Goal: Information Seeking & Learning: Check status

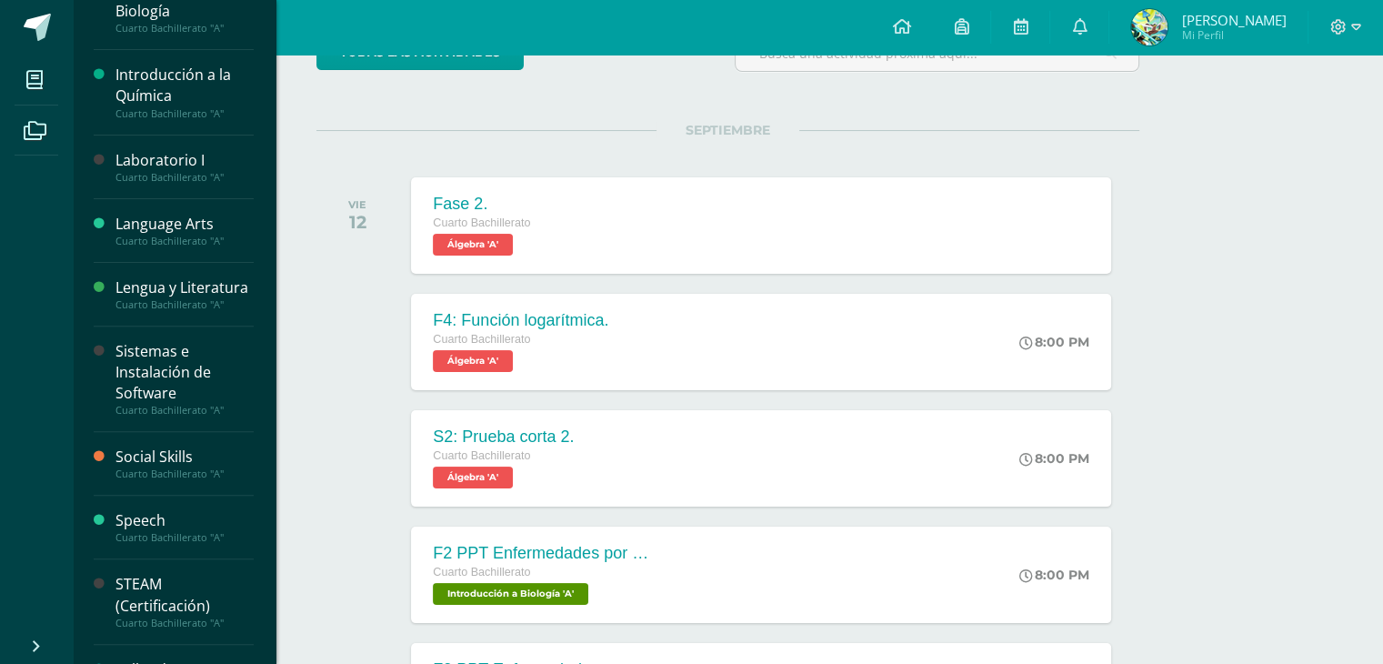
scroll to position [546, 0]
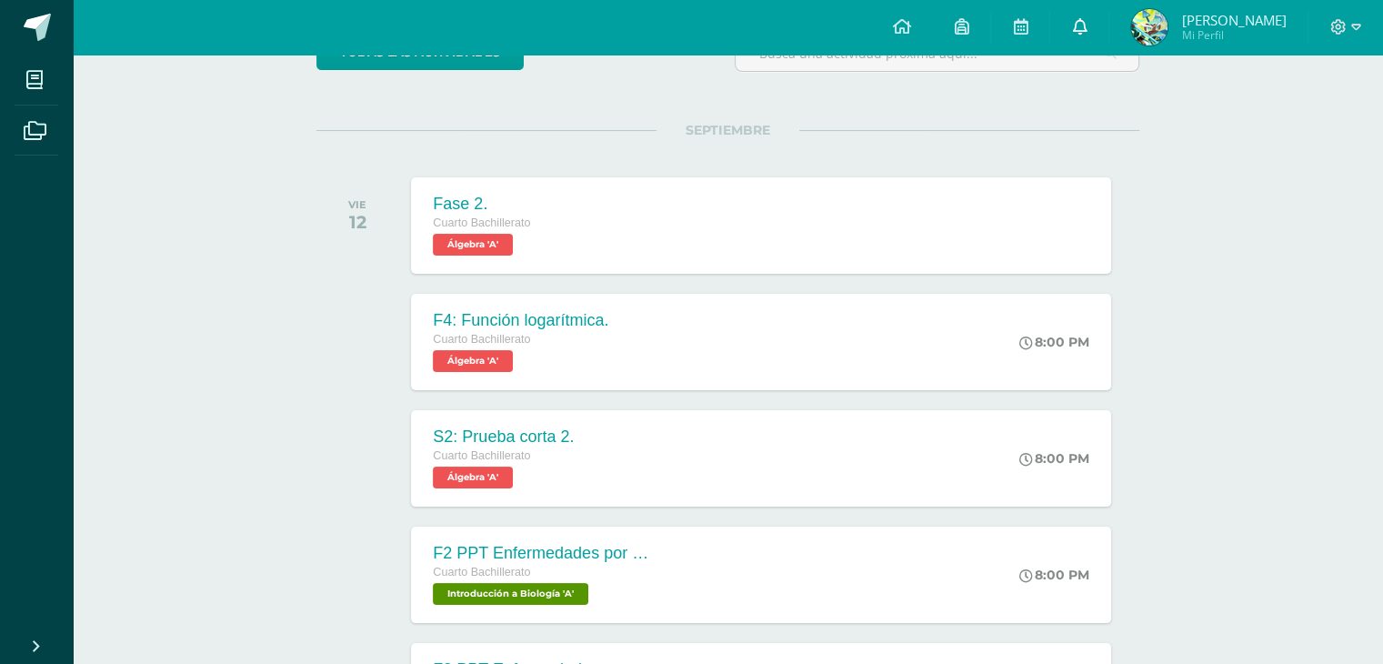
click at [1087, 26] on icon at bounding box center [1079, 26] width 15 height 16
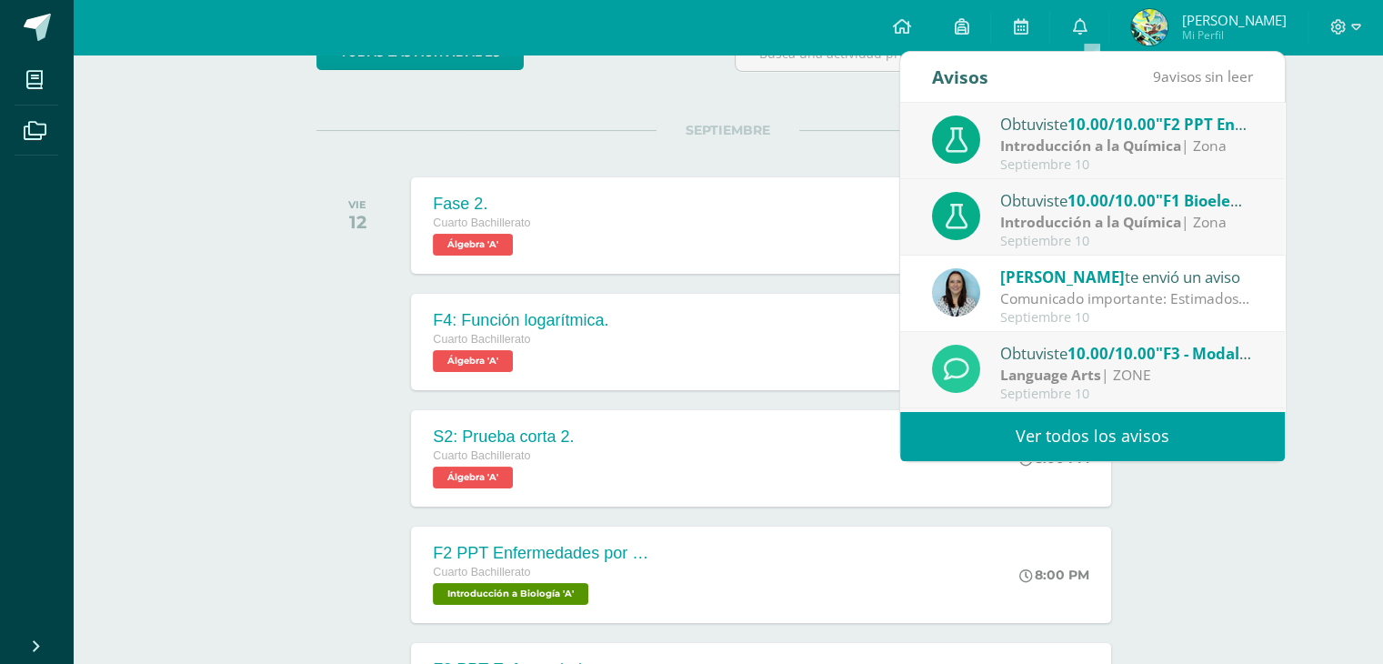
click at [1087, 430] on link "Ver todos los avisos" at bounding box center [1092, 436] width 385 height 50
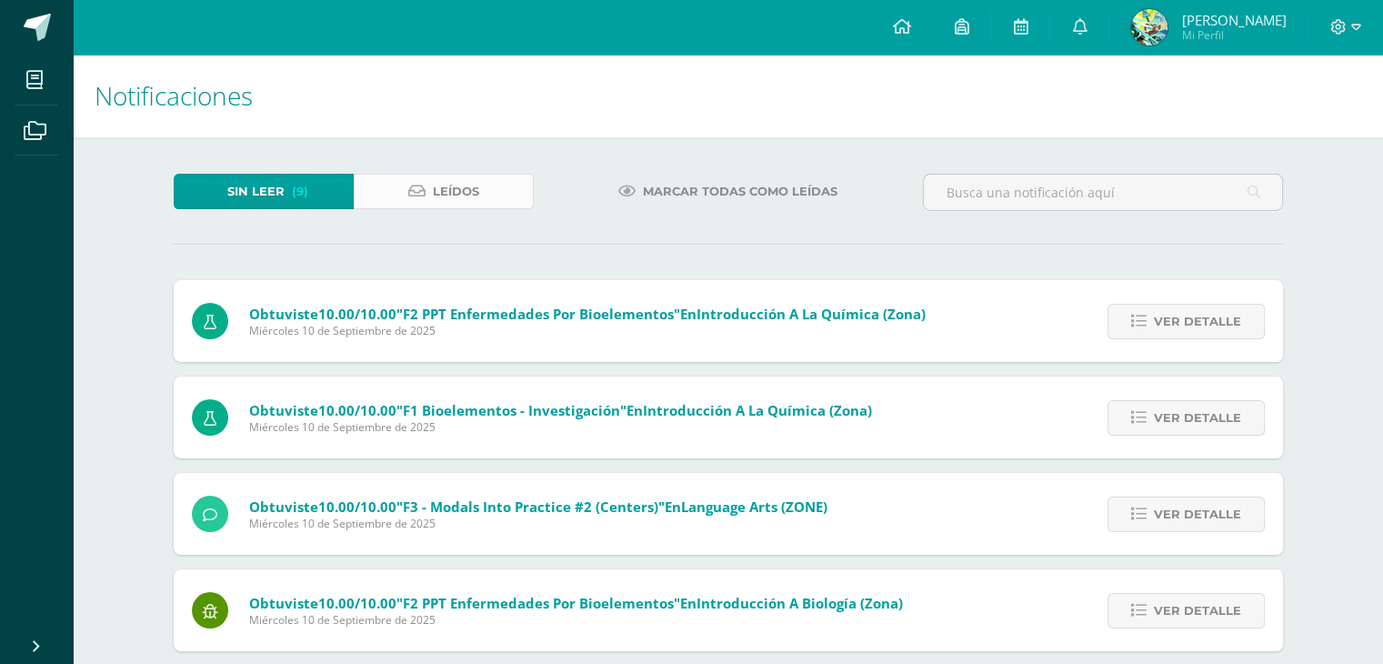
click at [448, 178] on span "Leídos" at bounding box center [456, 192] width 46 height 34
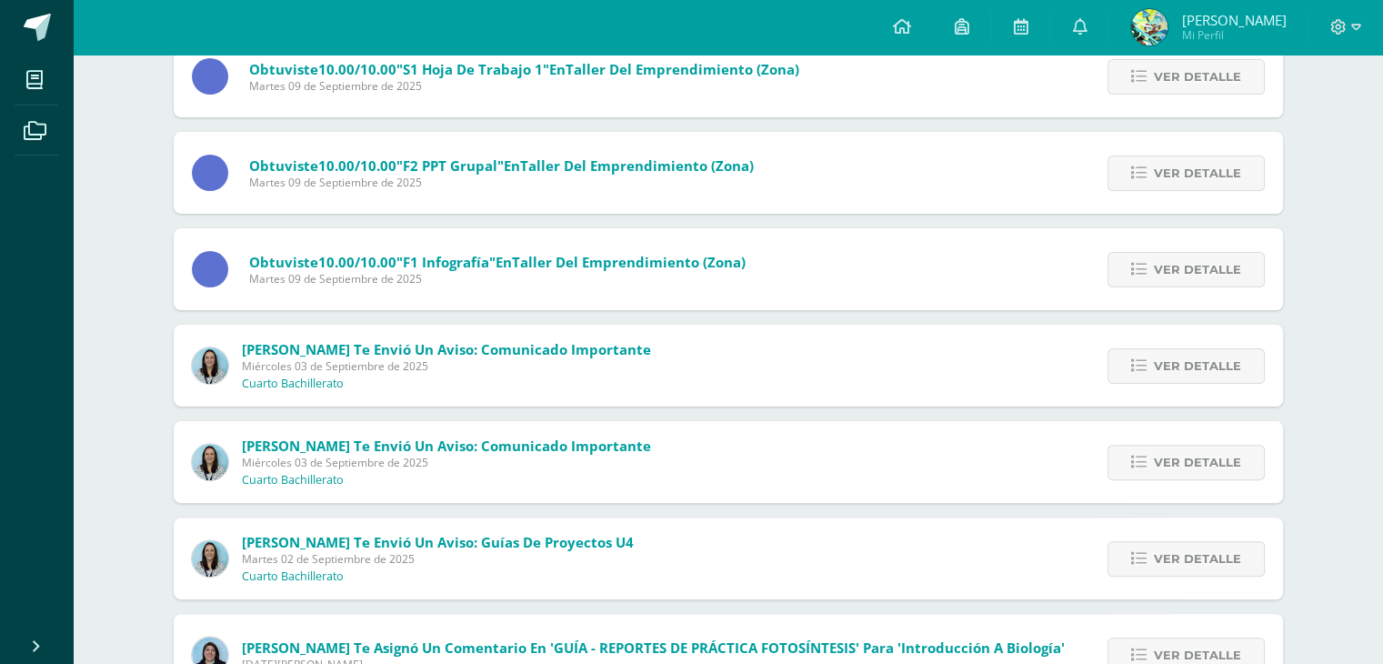
scroll to position [546, 0]
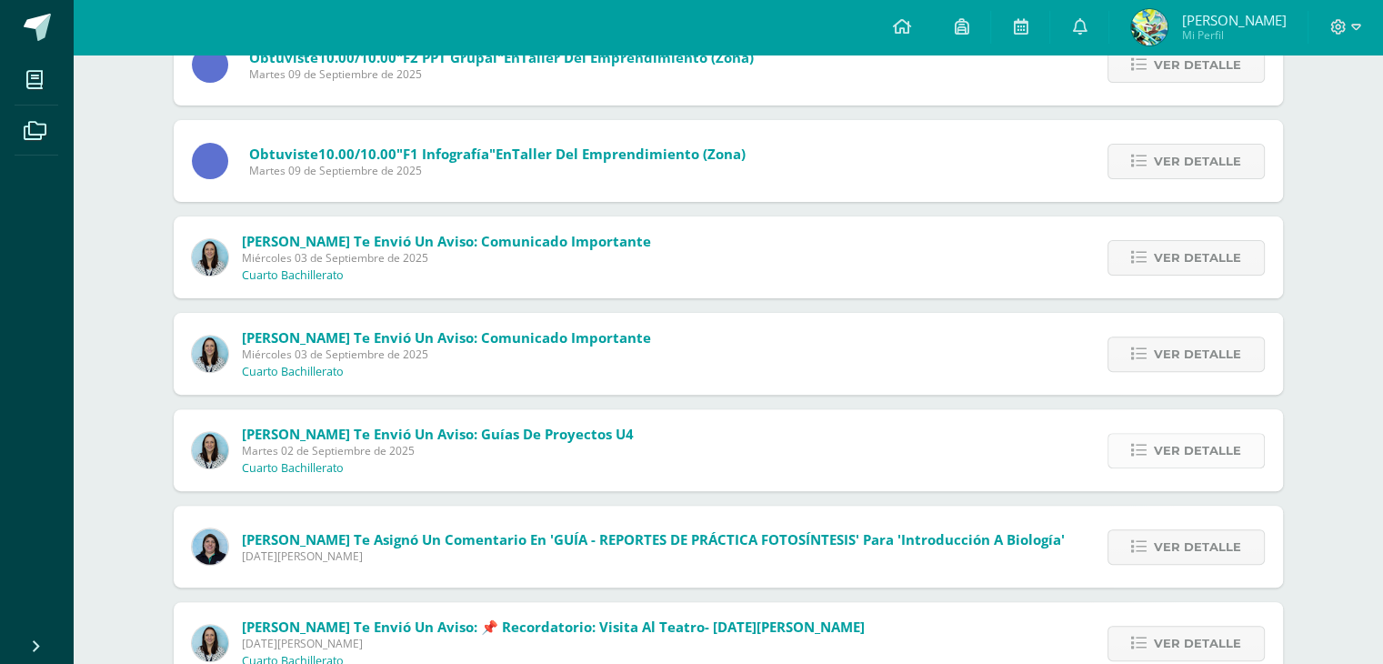
click at [1154, 453] on link "Ver detalle" at bounding box center [1186, 450] width 157 height 35
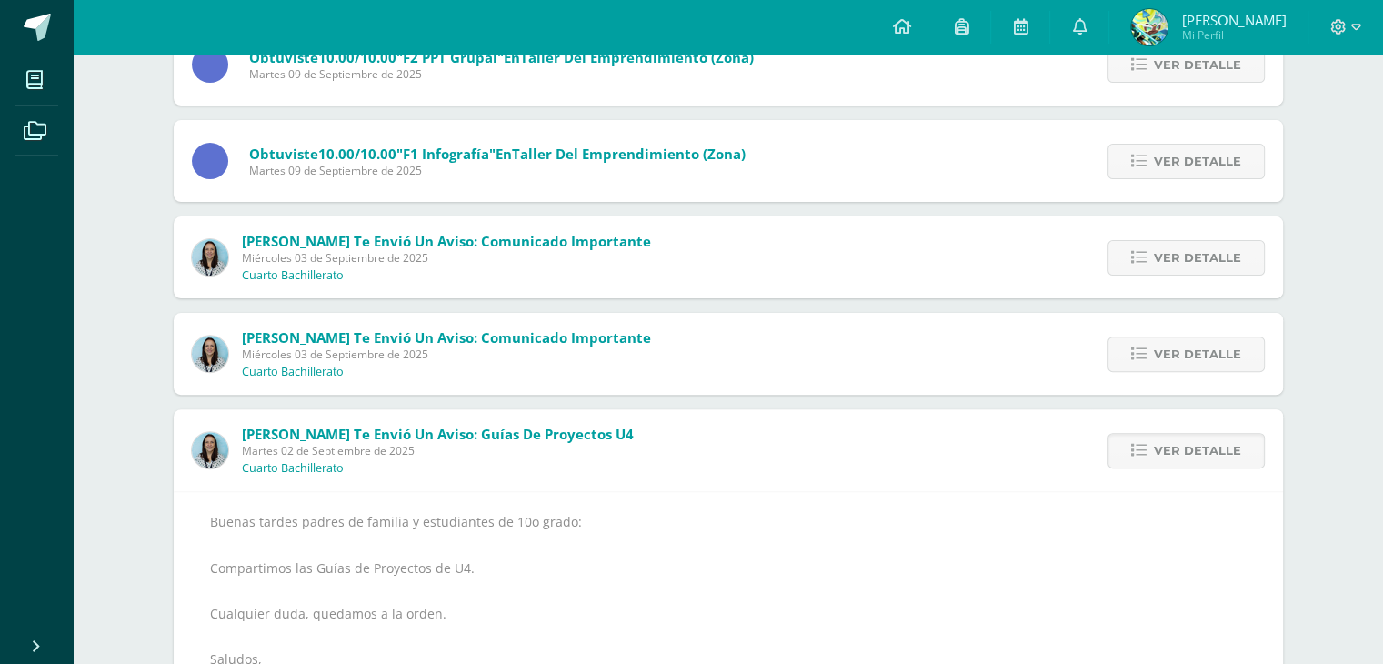
scroll to position [637, 0]
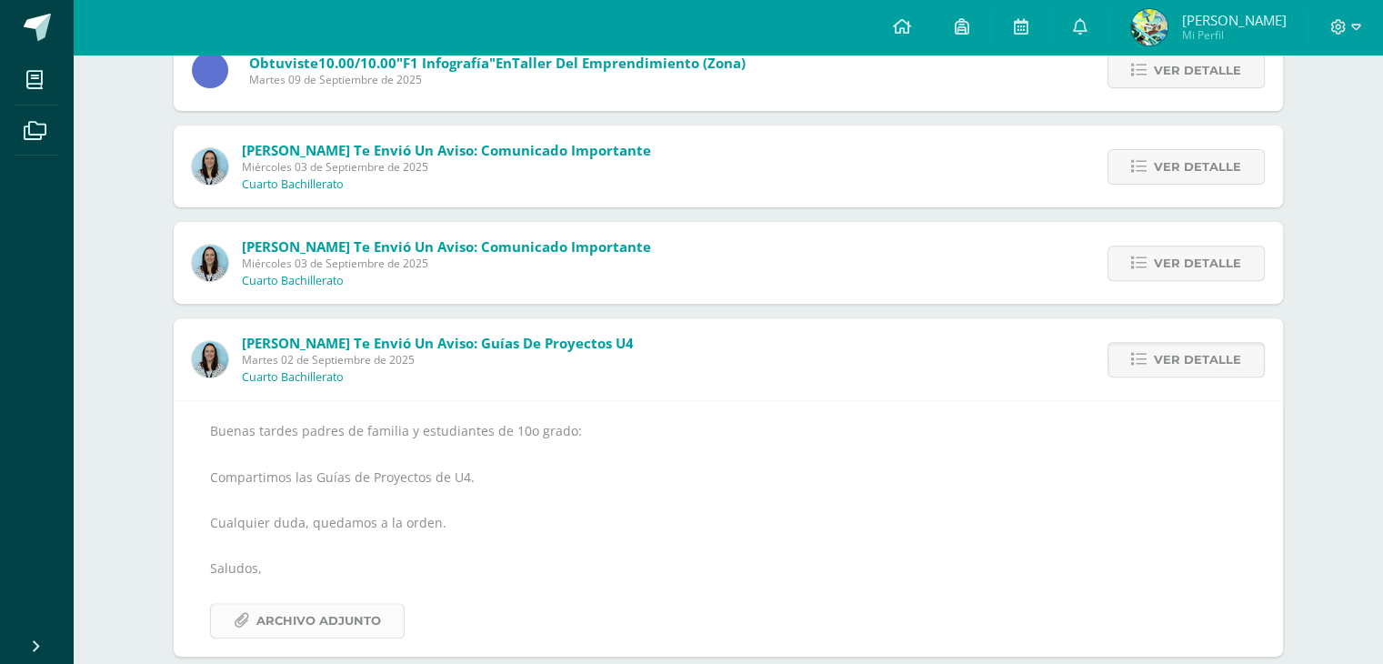
click at [287, 621] on span "Archivo Adjunto" at bounding box center [318, 621] width 125 height 34
